Goal: Check status: Check status

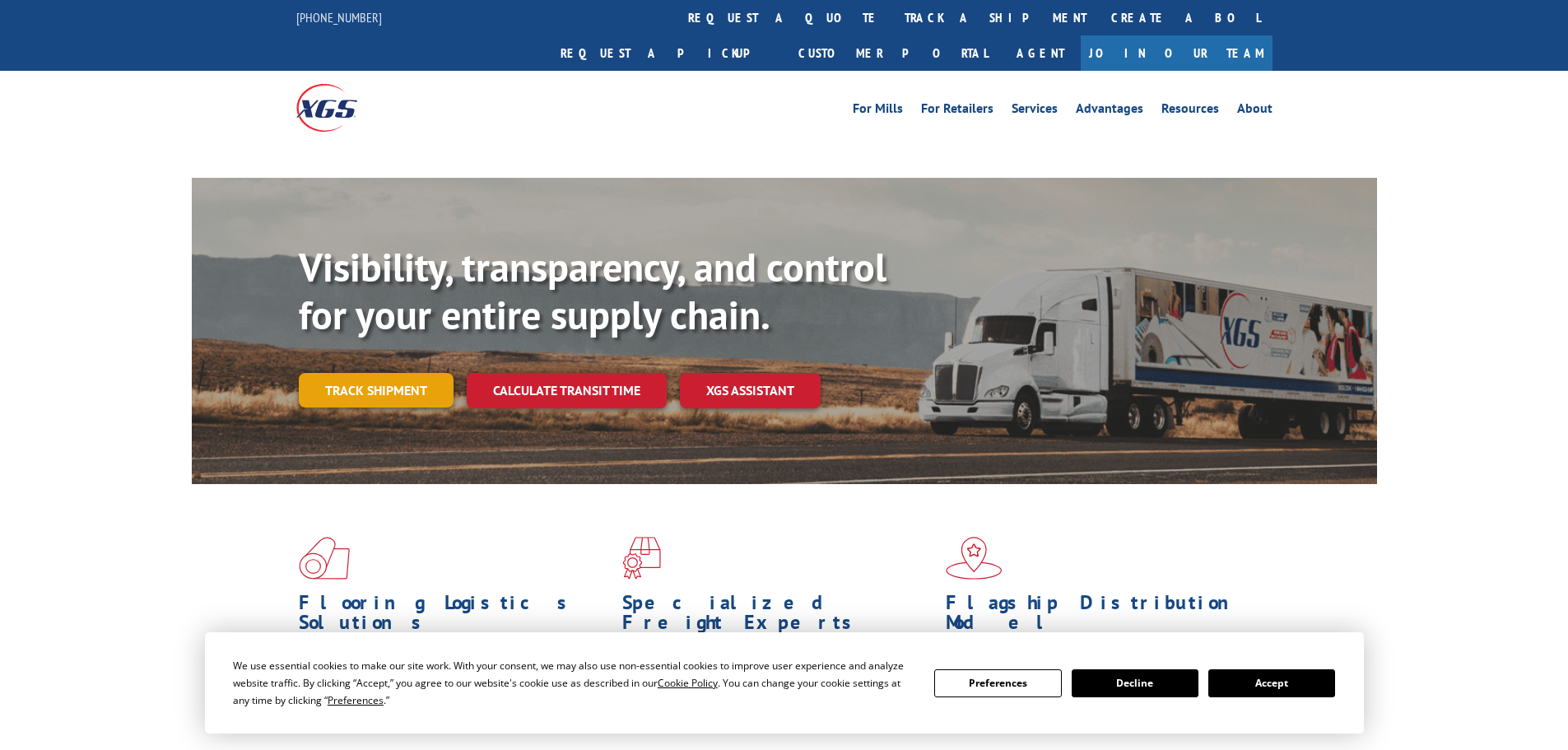
click at [409, 373] on link "Track shipment" at bounding box center [377, 390] width 155 height 35
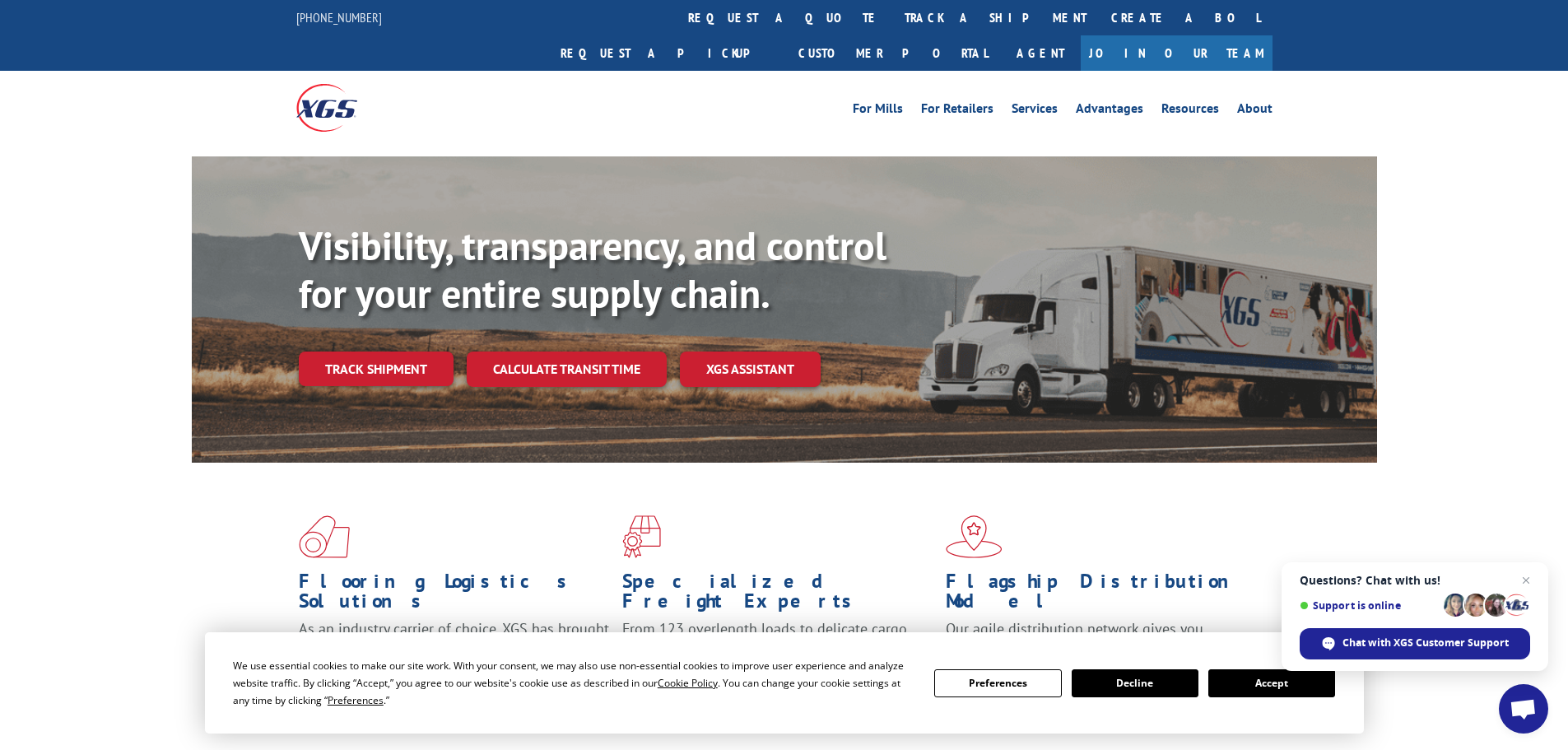
click at [1278, 693] on button "Accept" at bounding box center [1271, 683] width 126 height 28
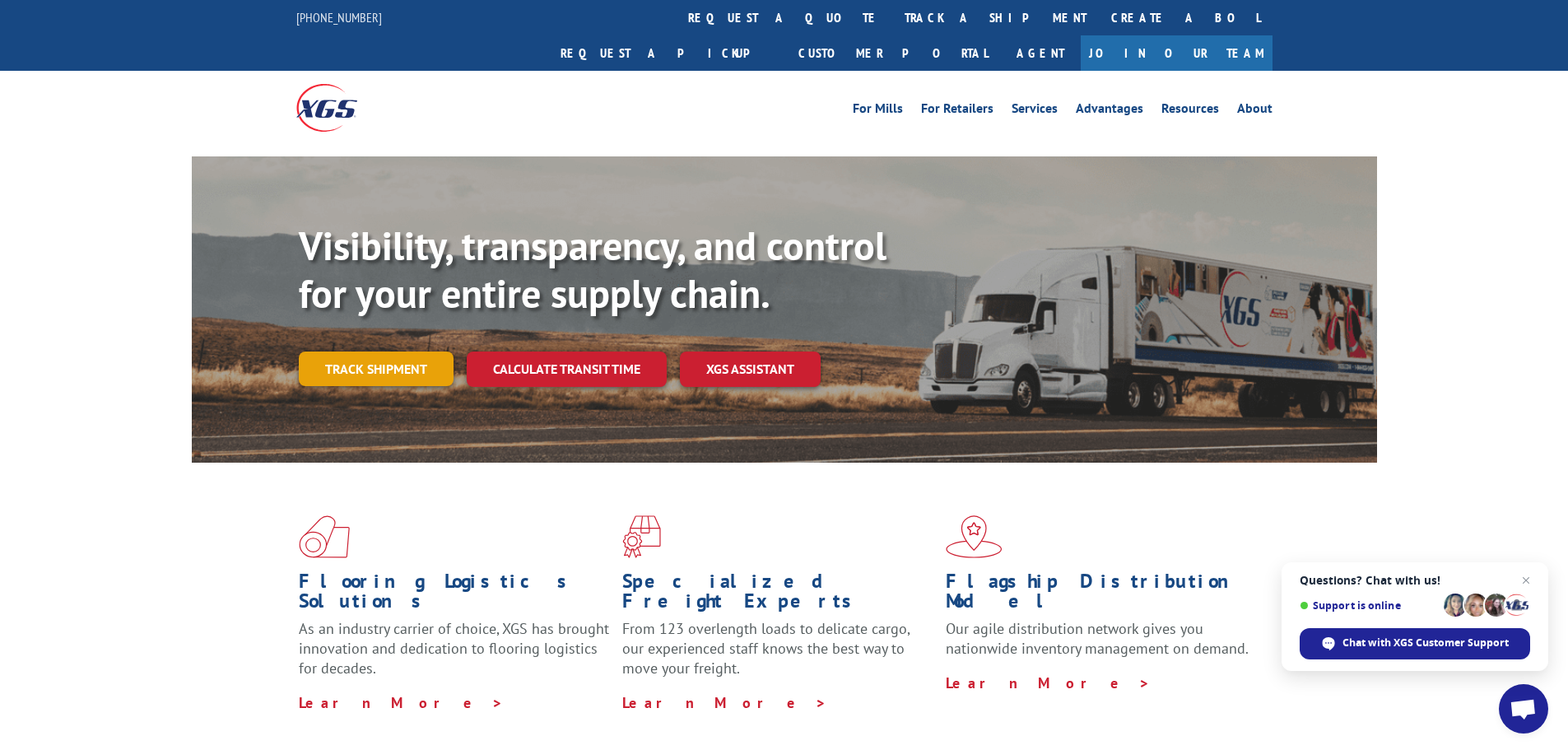
click at [356, 352] on link "Track shipment" at bounding box center [377, 369] width 155 height 35
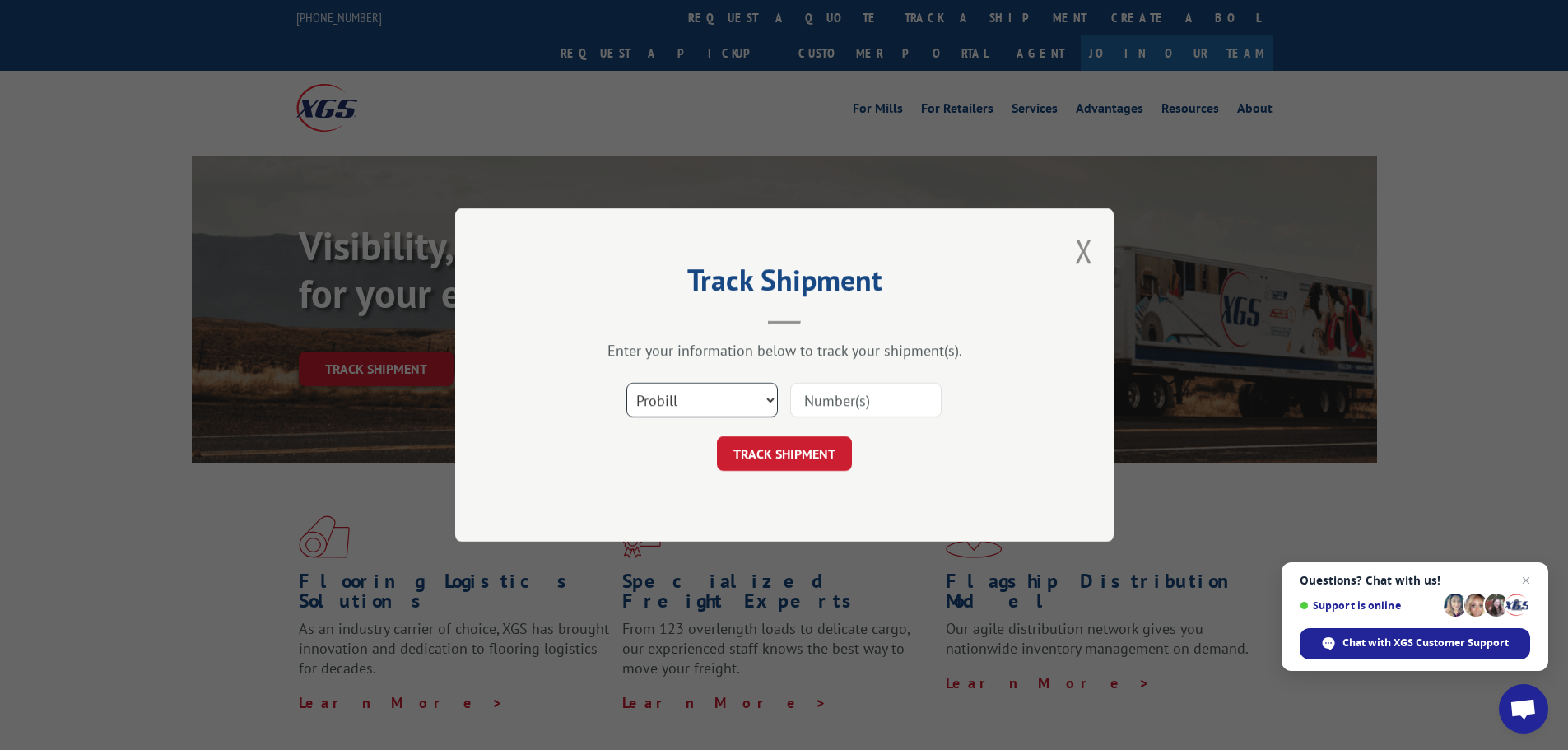
click at [740, 402] on select "Select category... Probill BOL PO" at bounding box center [702, 400] width 151 height 35
select select "bol"
click at [626, 383] on select "Select category... Probill BOL PO" at bounding box center [702, 400] width 151 height 35
click at [849, 404] on input at bounding box center [865, 400] width 151 height 35
type input "54394317"
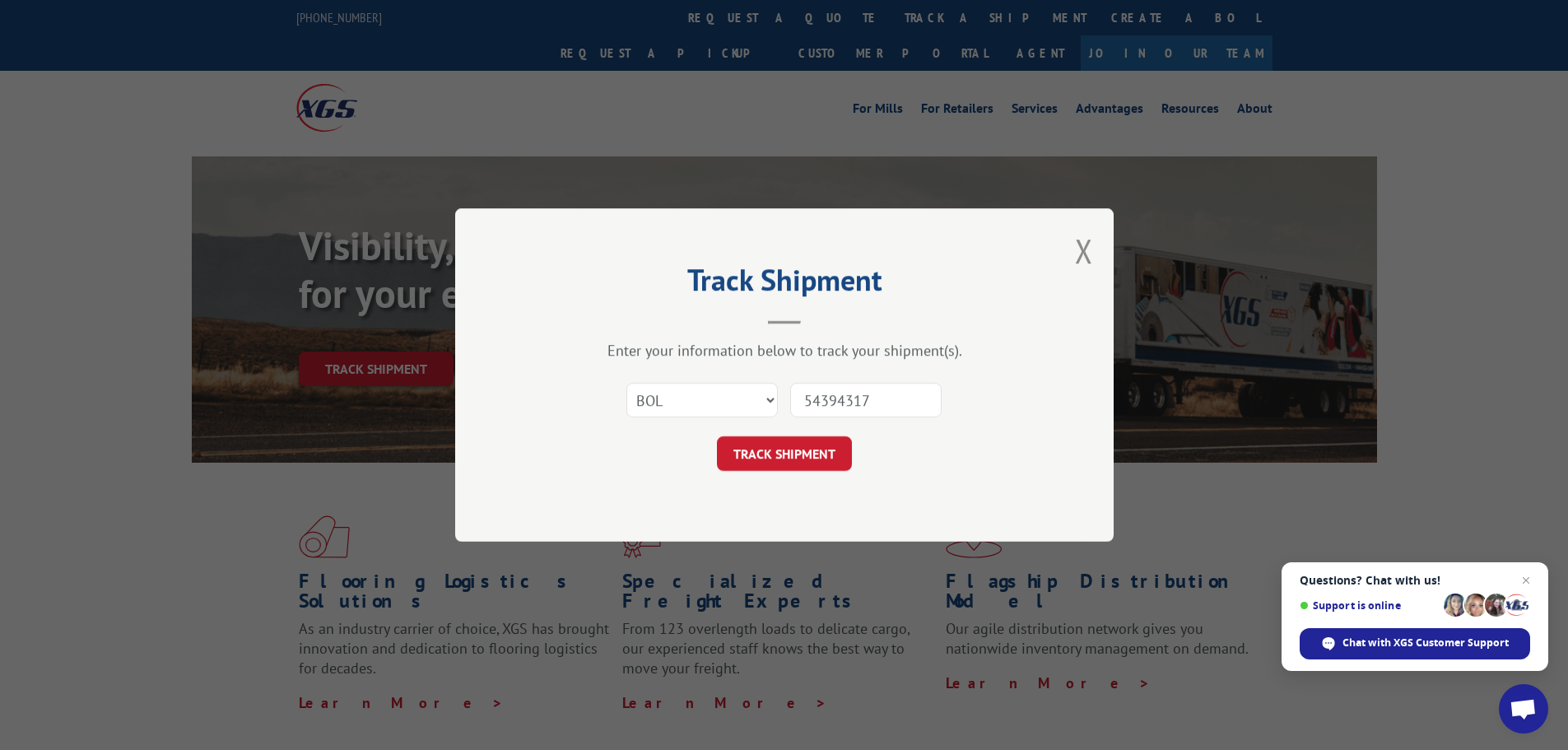
click button "TRACK SHIPMENT" at bounding box center [784, 453] width 135 height 35
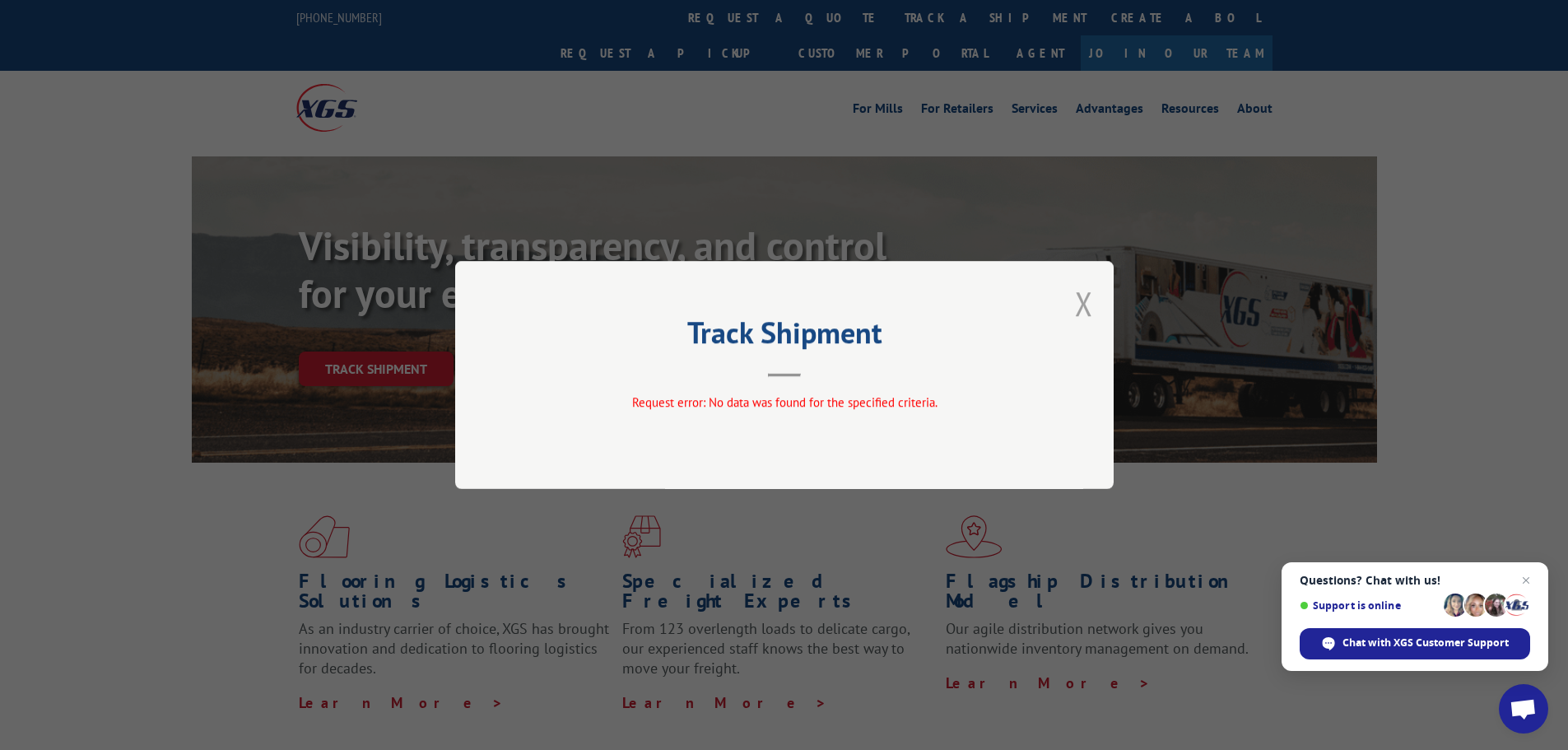
click at [1087, 306] on button "Close modal" at bounding box center [1084, 303] width 18 height 44
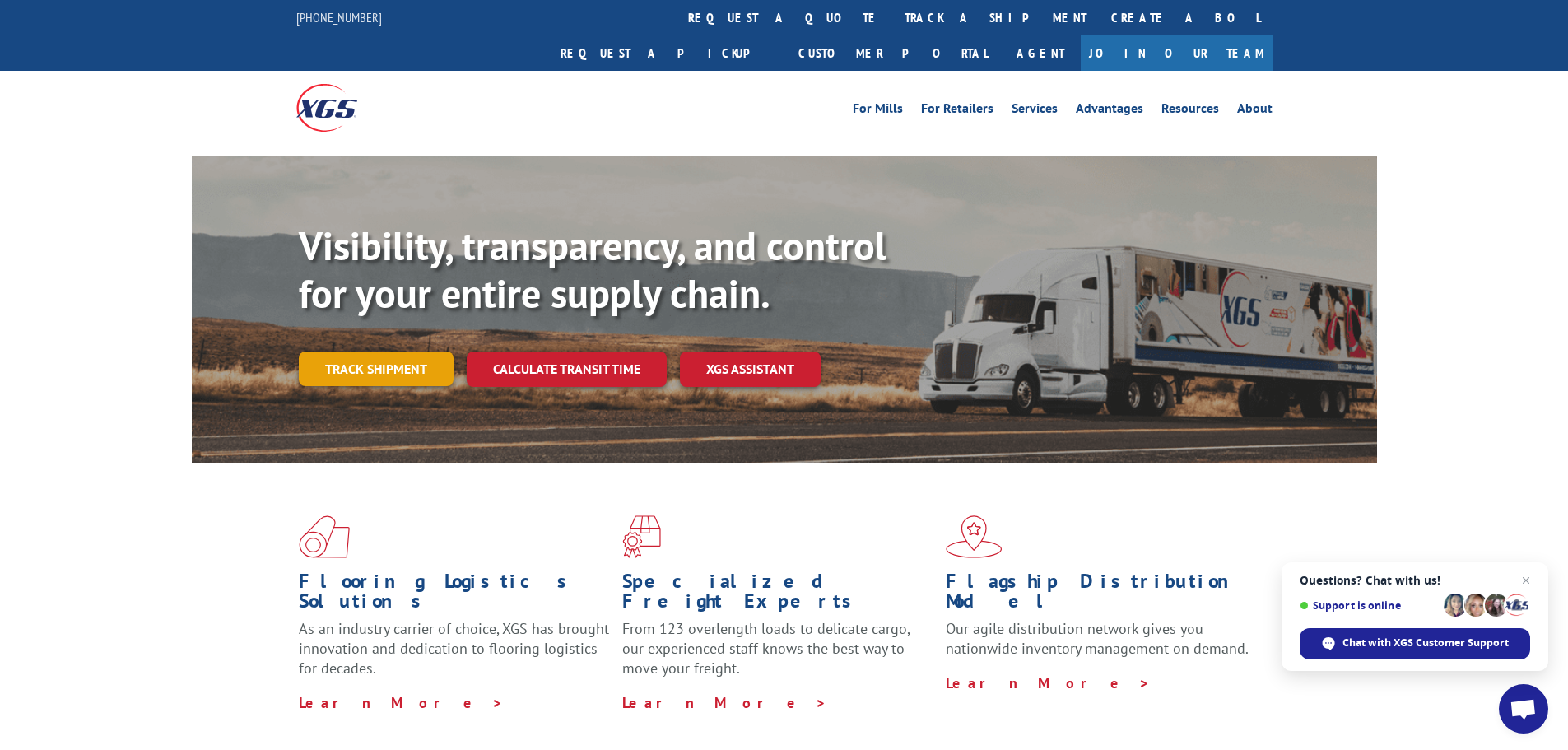
click at [375, 352] on link "Track shipment" at bounding box center [377, 369] width 155 height 35
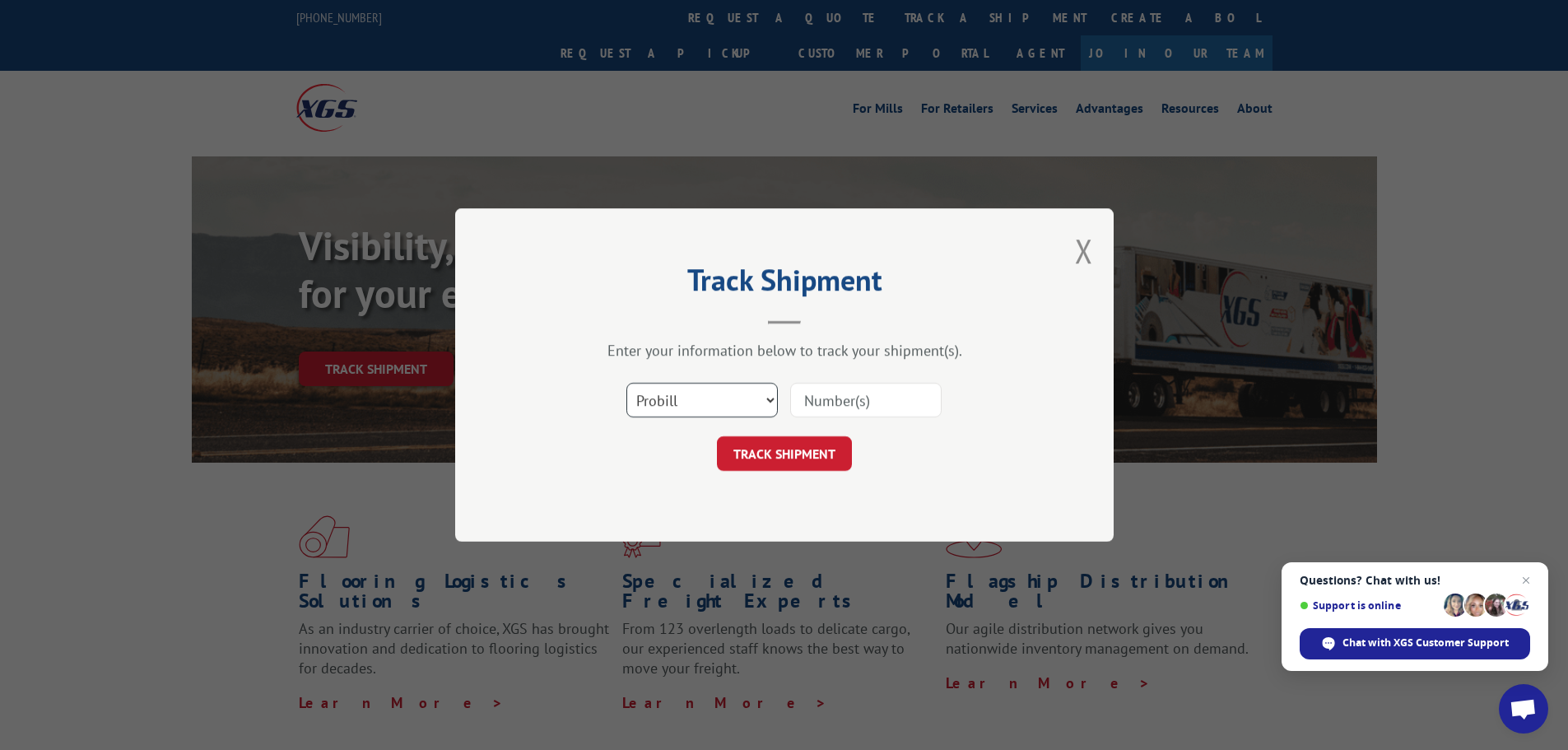
click at [694, 398] on select "Select category... Probill BOL PO" at bounding box center [702, 400] width 151 height 35
select select "bol"
click at [626, 383] on select "Select category... Probill BOL PO" at bounding box center [702, 400] width 151 height 35
click at [817, 401] on input at bounding box center [865, 400] width 151 height 35
type input "54394317"
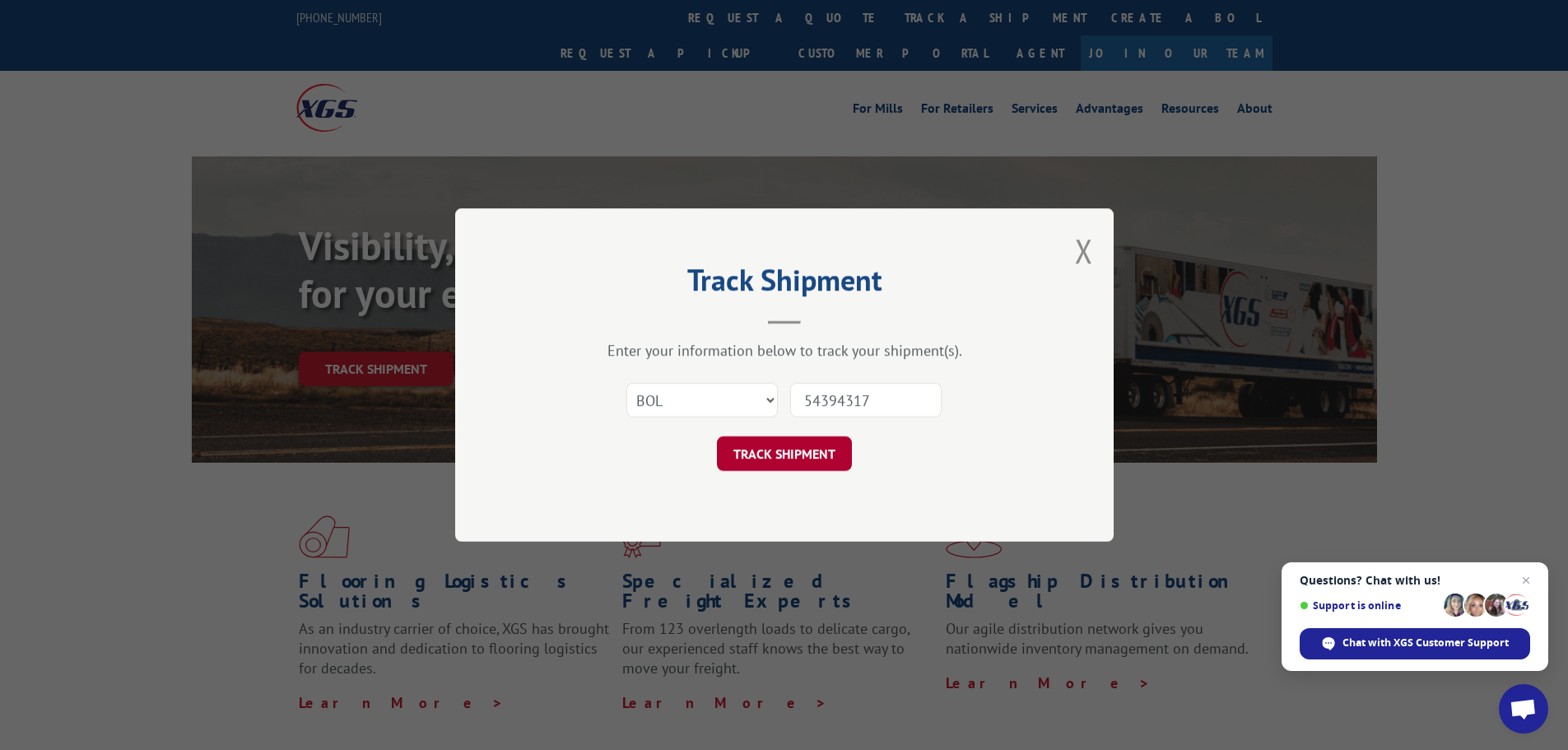
click at [778, 457] on button "TRACK SHIPMENT" at bounding box center [784, 453] width 135 height 35
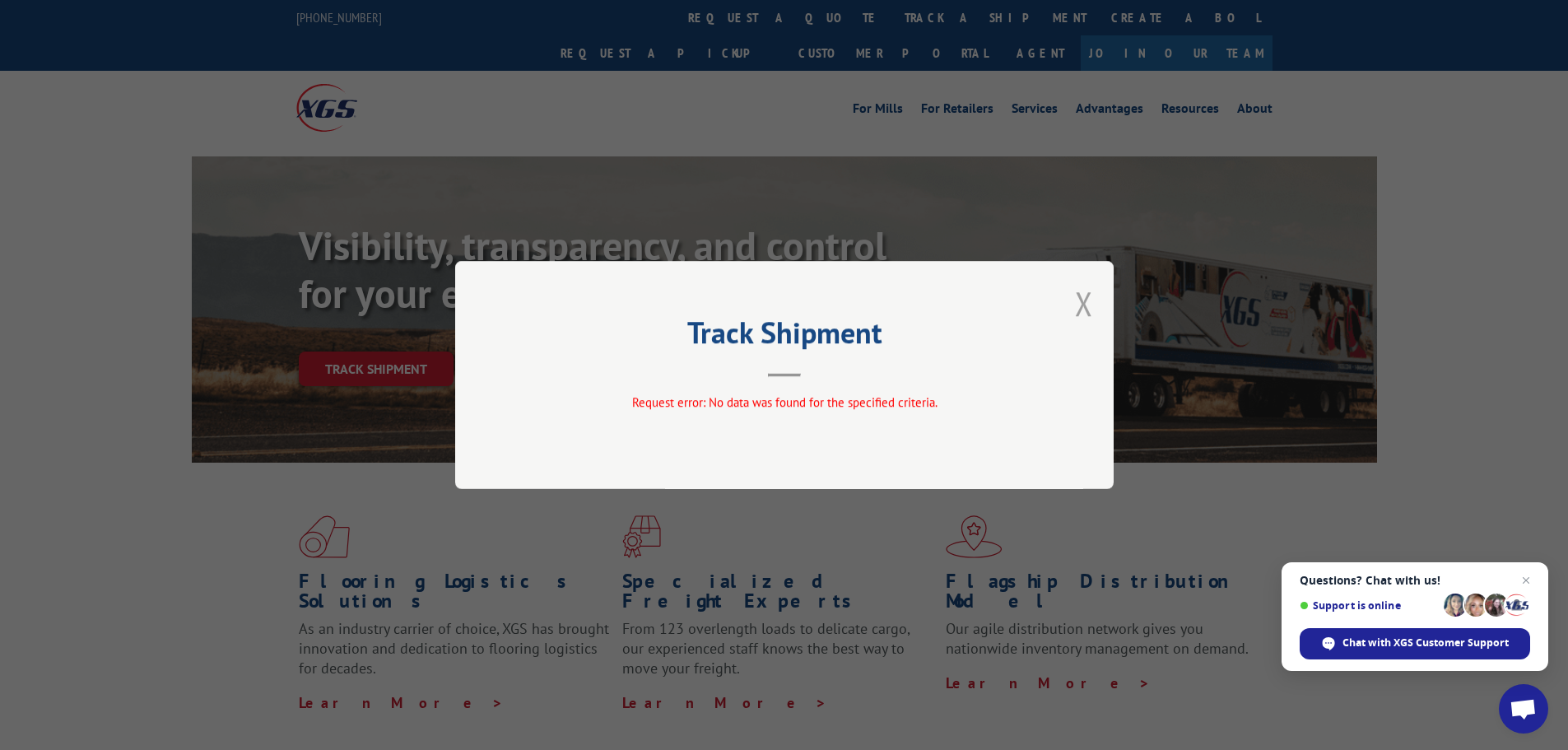
click at [1085, 302] on button "Close modal" at bounding box center [1084, 303] width 18 height 44
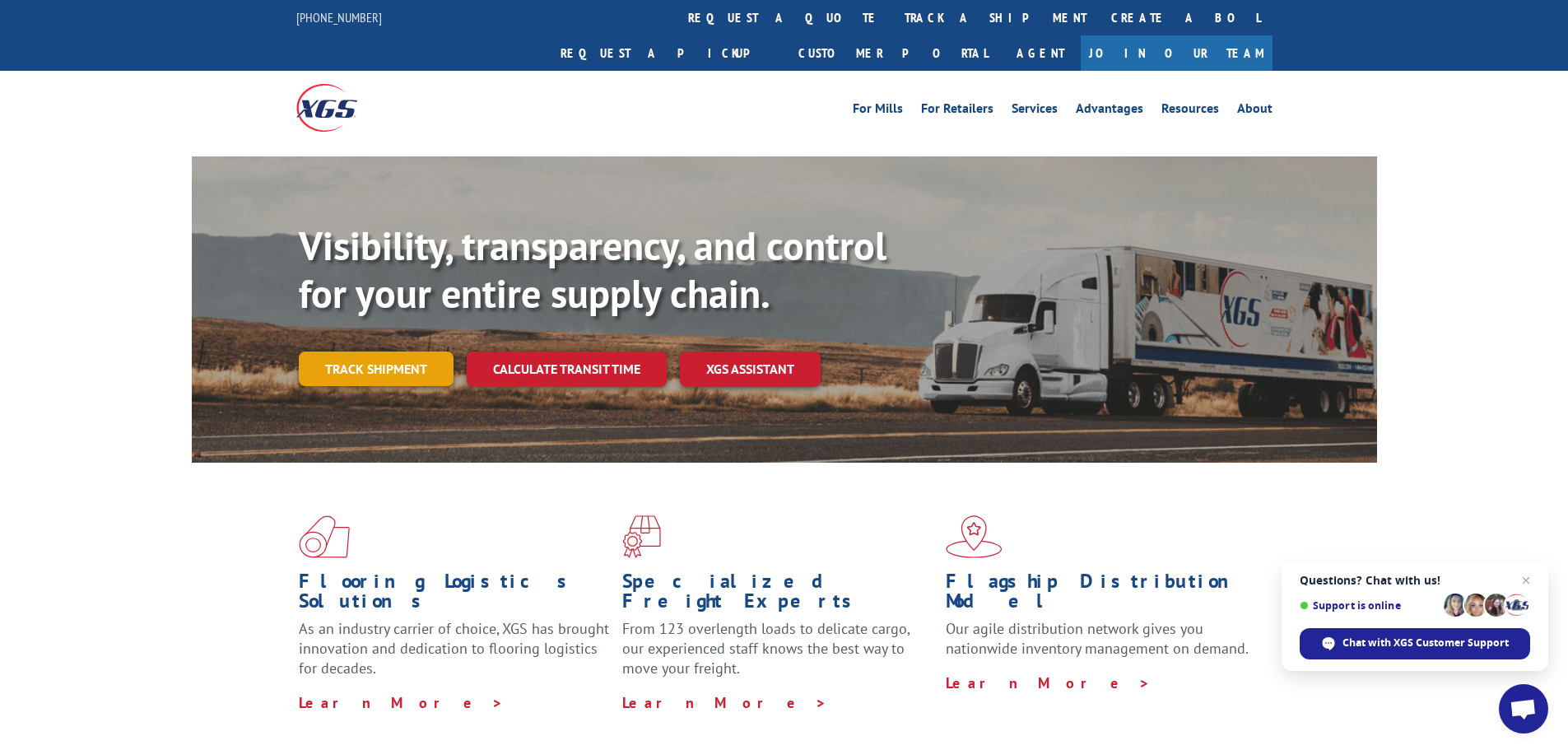
click at [350, 352] on link "Track shipment" at bounding box center [377, 369] width 155 height 35
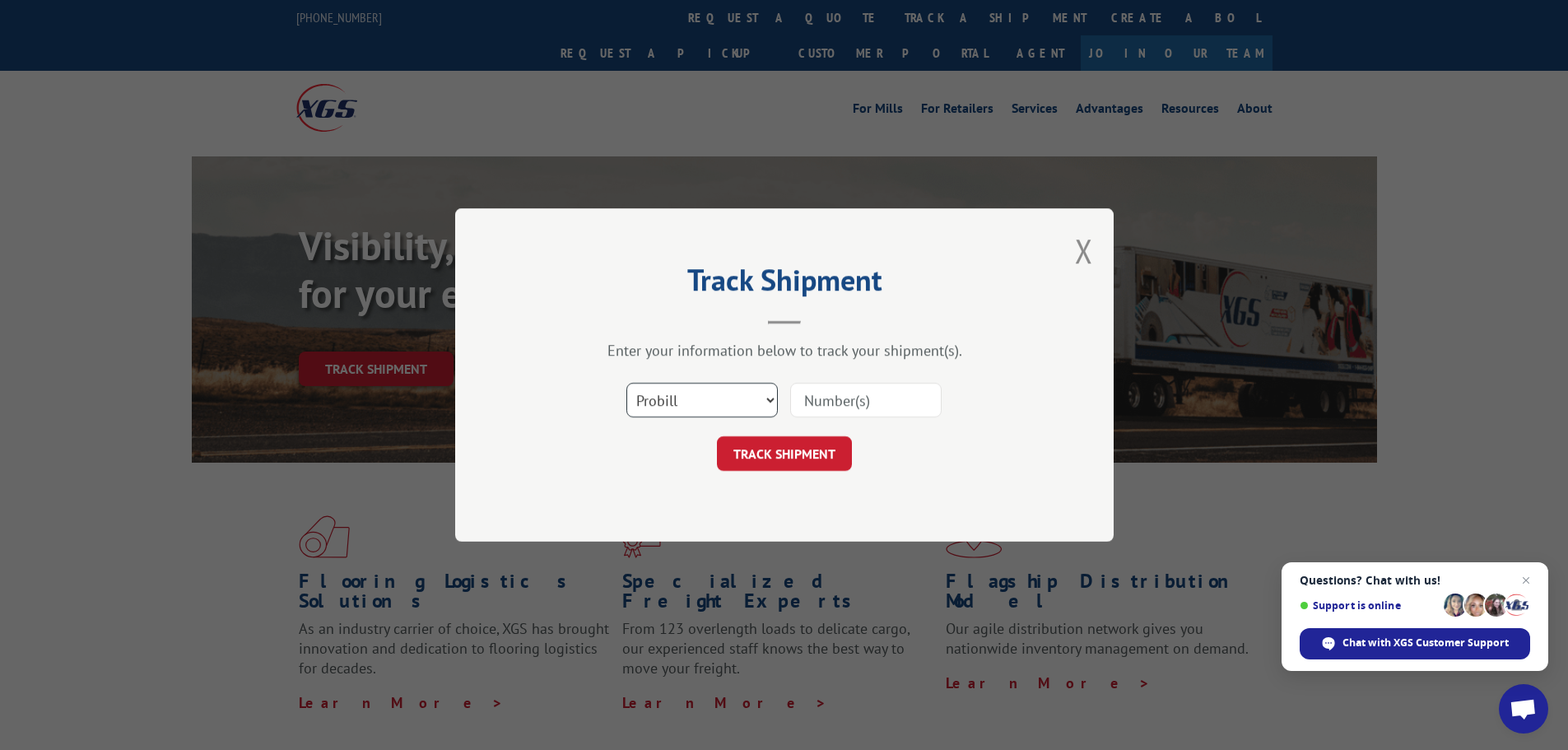
click at [655, 393] on select "Select category... Probill BOL PO" at bounding box center [702, 400] width 151 height 35
select select "po"
click at [626, 383] on select "Select category... Probill BOL PO" at bounding box center [702, 400] width 151 height 35
click at [864, 404] on input at bounding box center [865, 400] width 151 height 35
type input "F63418"
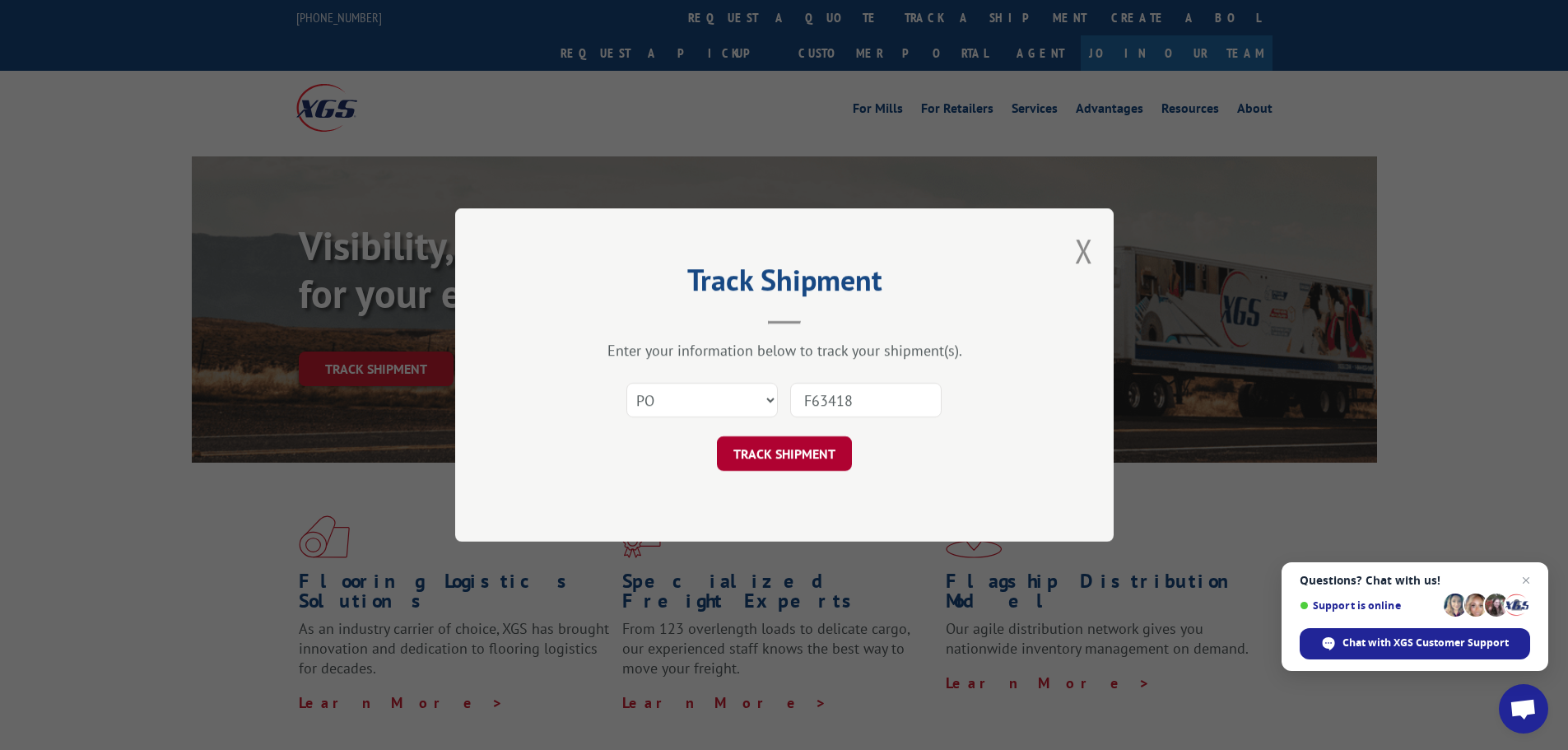
click at [811, 459] on button "TRACK SHIPMENT" at bounding box center [784, 453] width 135 height 35
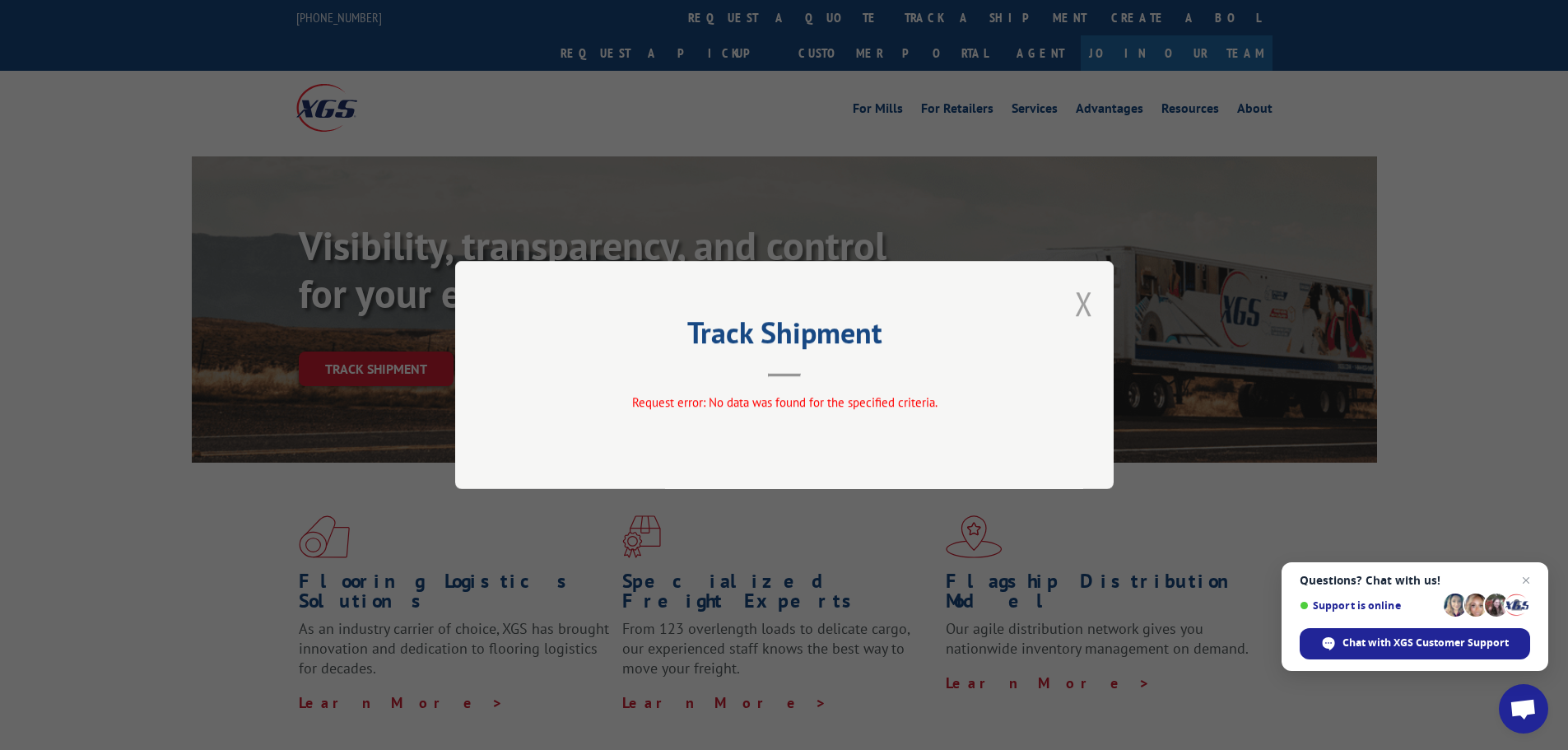
click at [1080, 306] on button "Close modal" at bounding box center [1084, 303] width 18 height 44
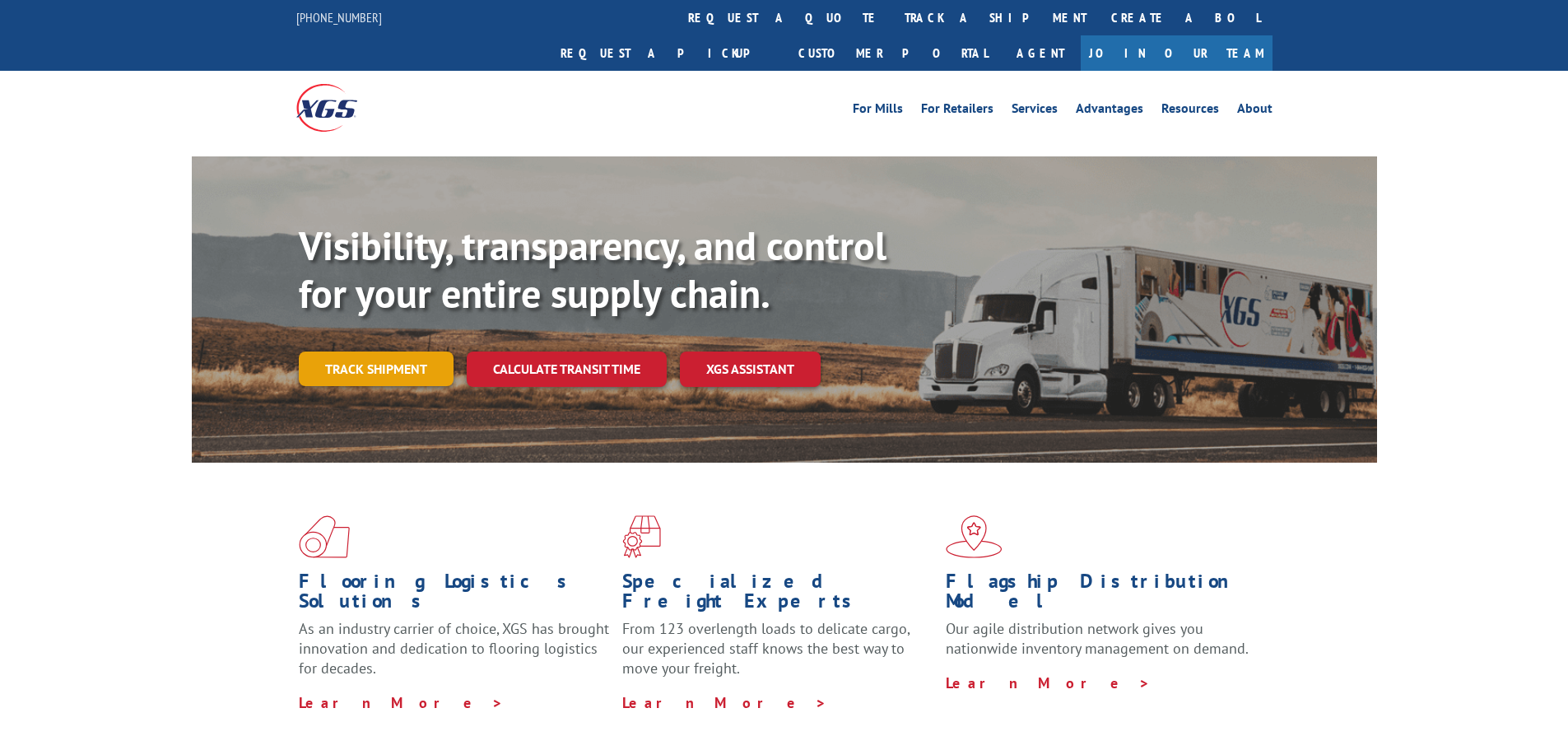
click at [391, 352] on link "Track shipment" at bounding box center [377, 369] width 155 height 35
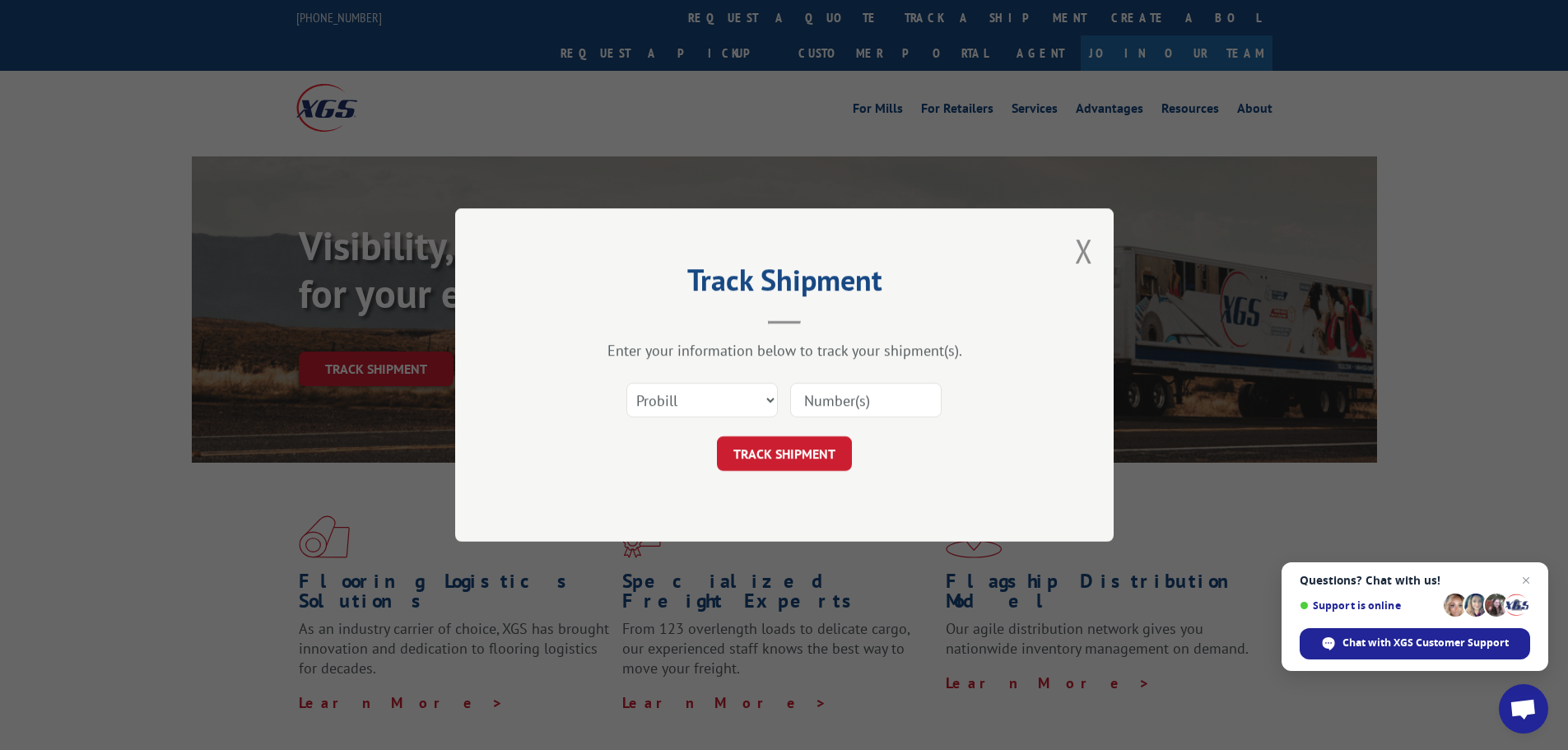
click at [866, 407] on input at bounding box center [865, 400] width 151 height 35
click at [768, 407] on select "Select category... Probill BOL PO" at bounding box center [702, 400] width 151 height 35
click at [1085, 247] on button "Close modal" at bounding box center [1084, 250] width 18 height 44
